Goal: Navigation & Orientation: Find specific page/section

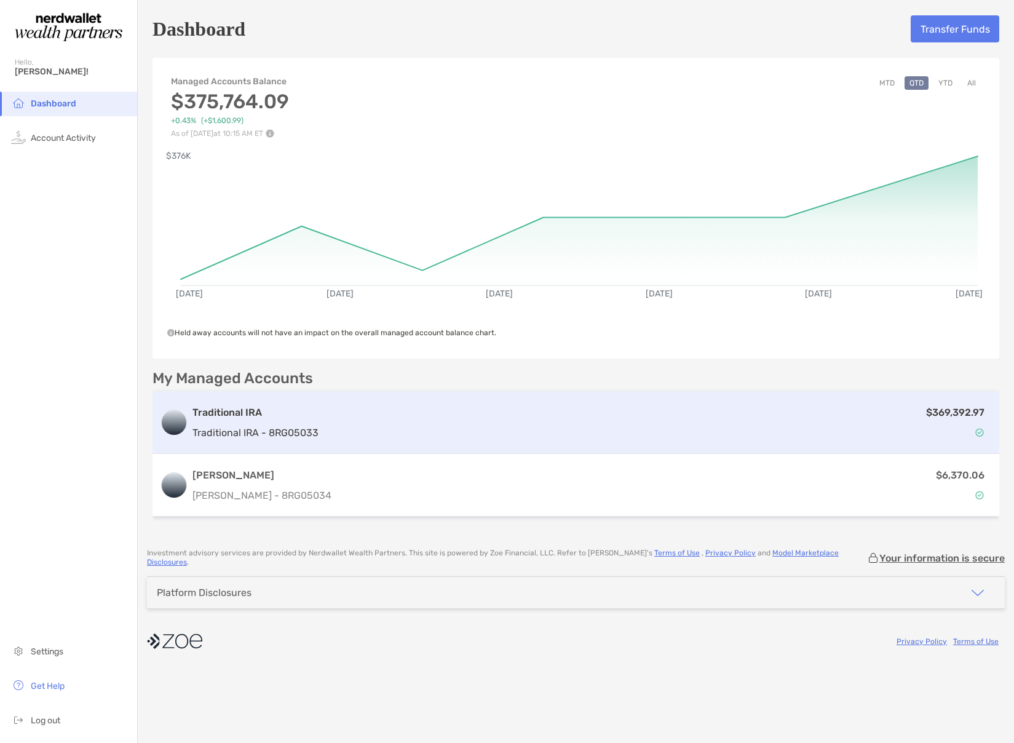
click at [394, 410] on div "$369,392.97" at bounding box center [657, 423] width 668 height 36
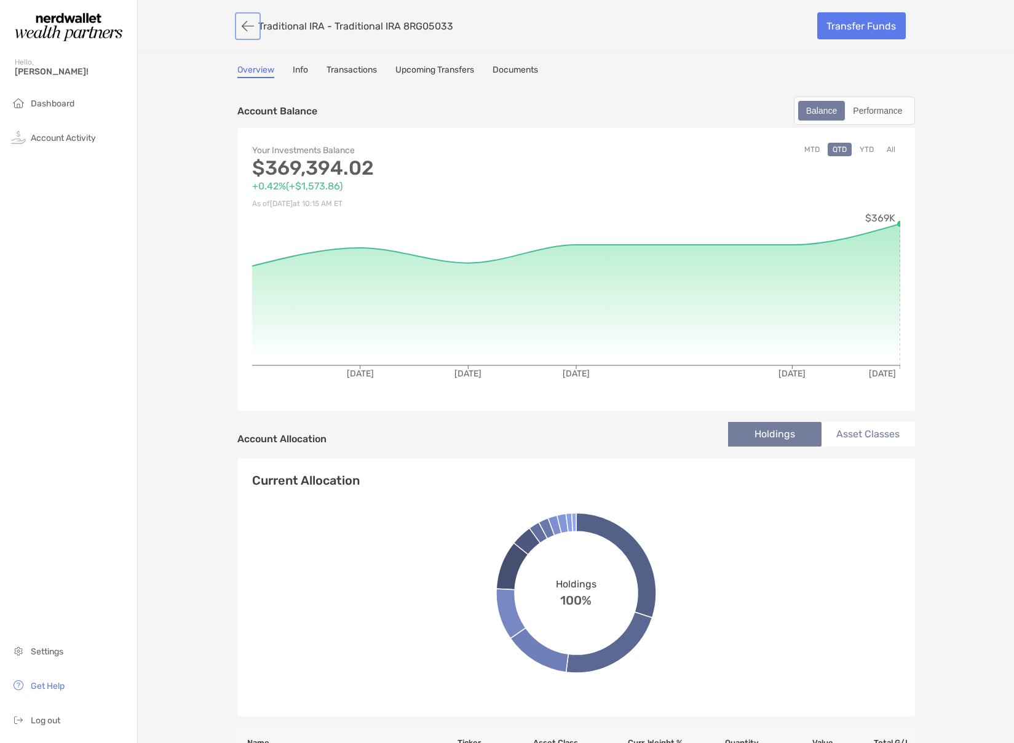
click at [245, 24] on button "button" at bounding box center [247, 26] width 21 height 23
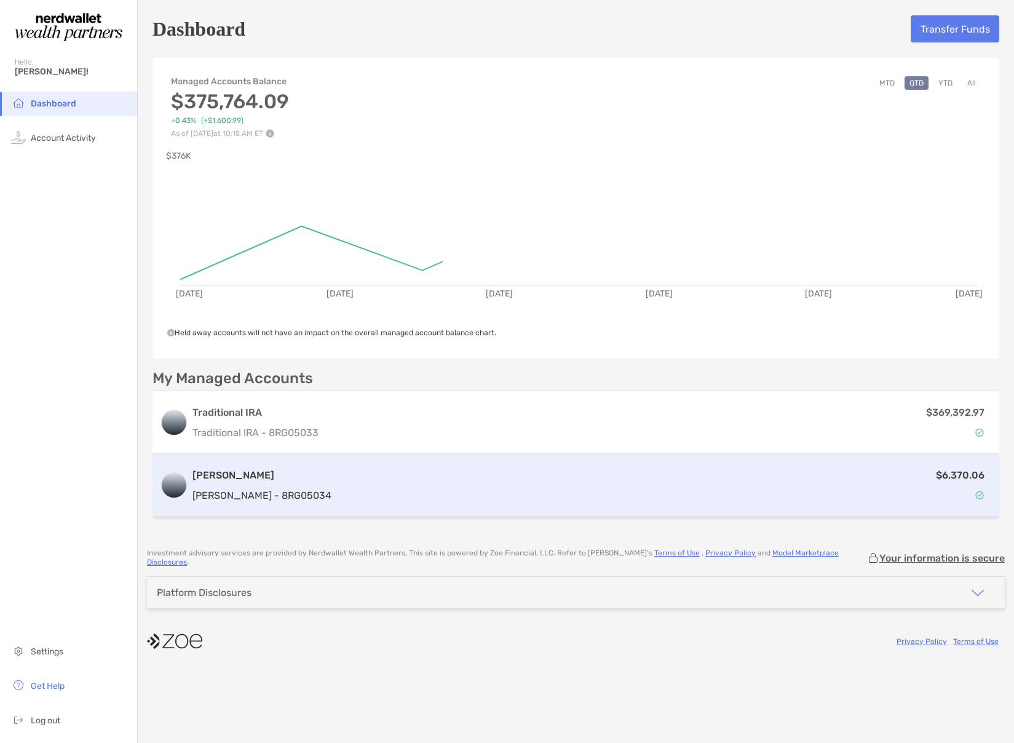
click at [336, 491] on div "$6,370.06" at bounding box center [664, 485] width 656 height 36
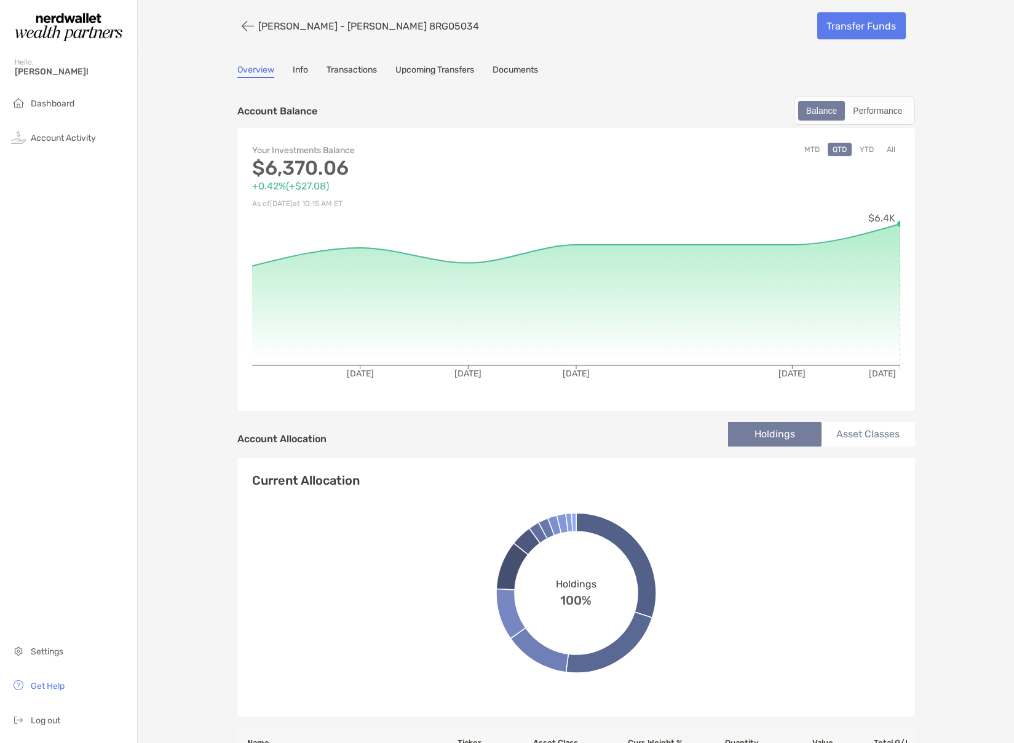
drag, startPoint x: 57, startPoint y: 722, endPoint x: 108, endPoint y: 550, distance: 179.2
click at [57, 722] on span "Log out" at bounding box center [46, 720] width 30 height 10
